Goal: Task Accomplishment & Management: Complete application form

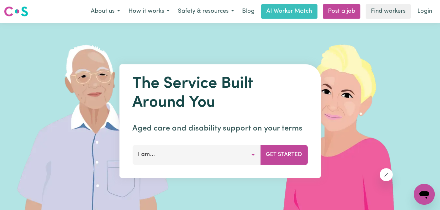
click at [251, 151] on button "I am..." at bounding box center [196, 155] width 128 height 20
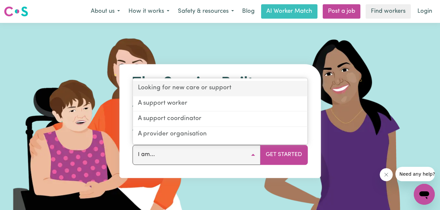
click at [203, 90] on link "Looking for new care or support" at bounding box center [220, 88] width 175 height 15
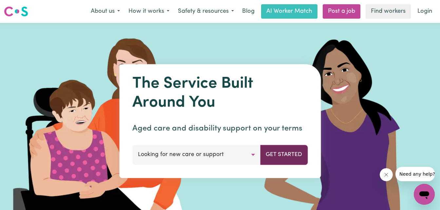
click at [280, 158] on button "Get Started" at bounding box center [283, 155] width 47 height 20
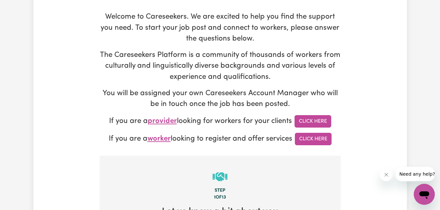
scroll to position [77, 0]
click at [306, 118] on link "Click Here" at bounding box center [312, 121] width 37 height 12
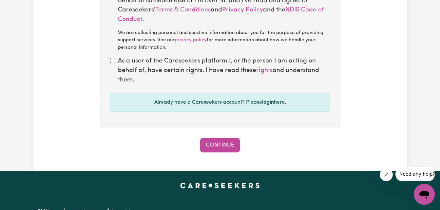
scroll to position [606, 0]
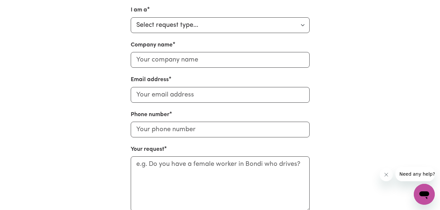
scroll to position [343, 0]
